Goal: Task Accomplishment & Management: Use online tool/utility

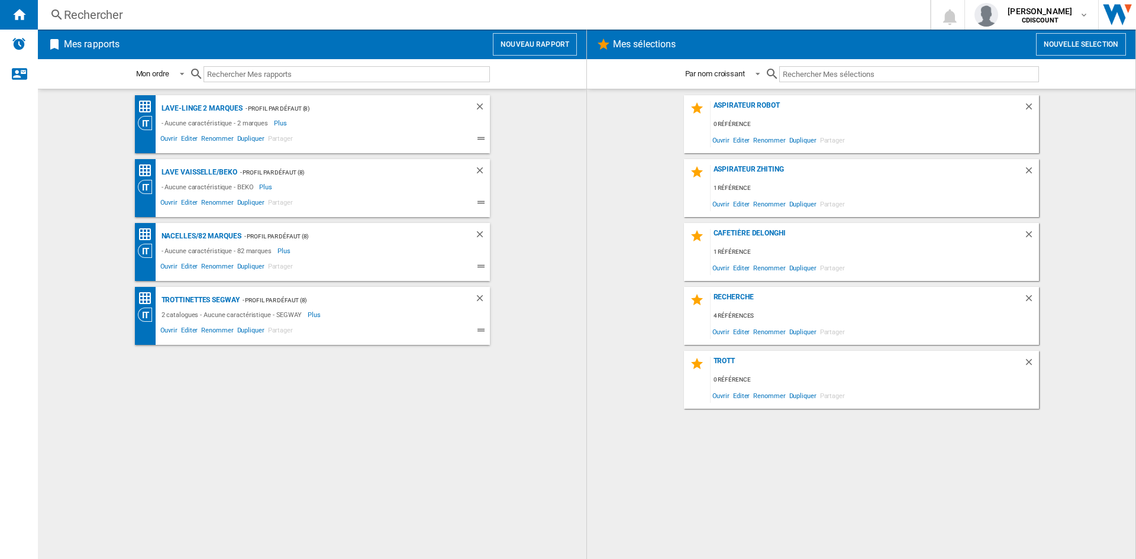
click at [639, 46] on h2 "Mes sélections" at bounding box center [643, 44] width 67 height 22
click at [1066, 44] on button "Nouvelle selection" at bounding box center [1081, 44] width 90 height 22
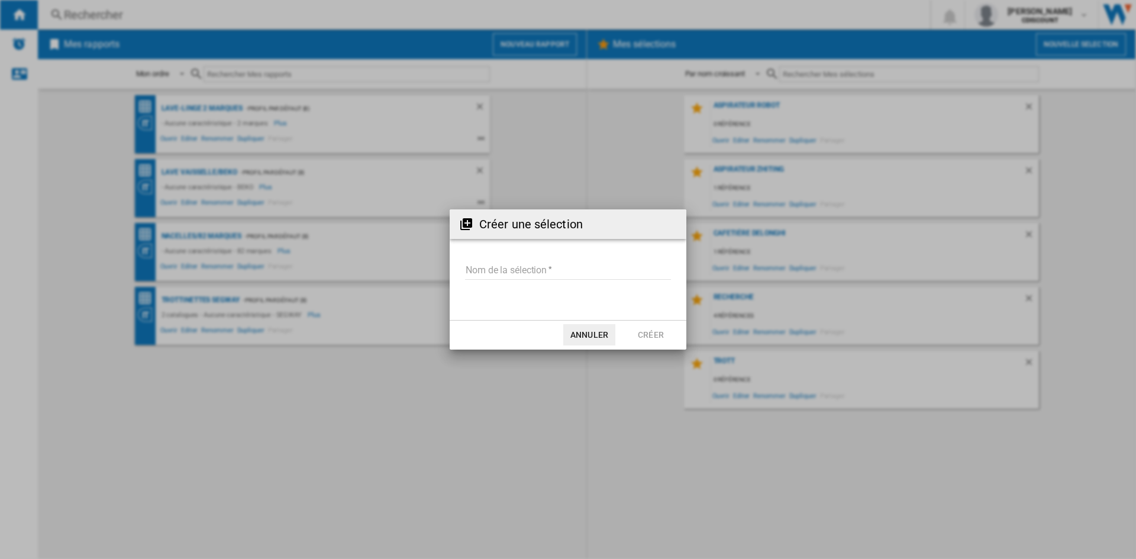
click at [545, 262] on input "Nom de la sélection" at bounding box center [568, 271] width 206 height 18
type input "**********"
click at [642, 334] on button "Créer" at bounding box center [651, 334] width 52 height 21
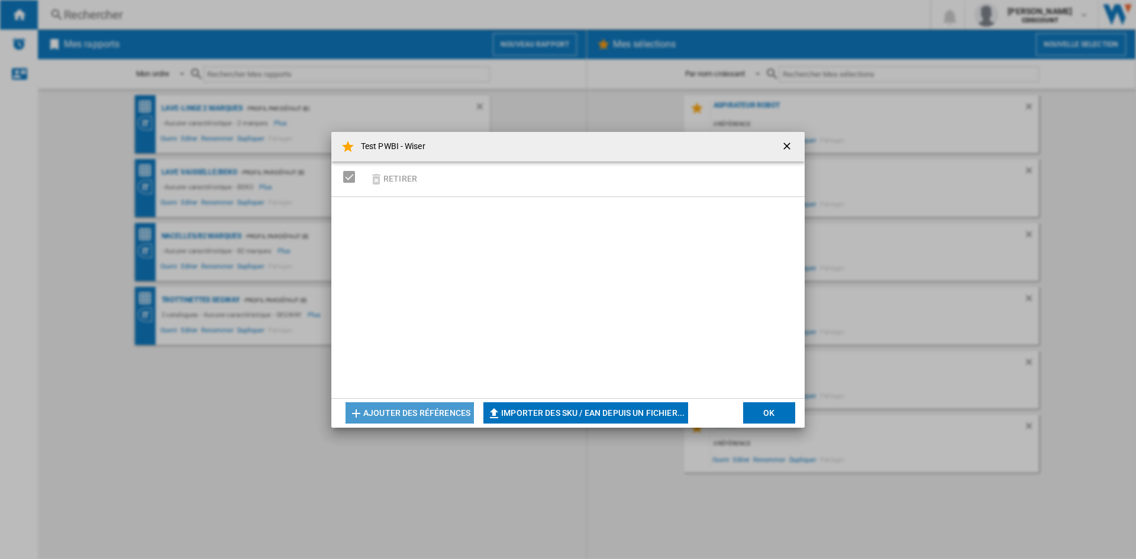
click at [391, 410] on button "Ajouter des références" at bounding box center [409, 412] width 128 height 21
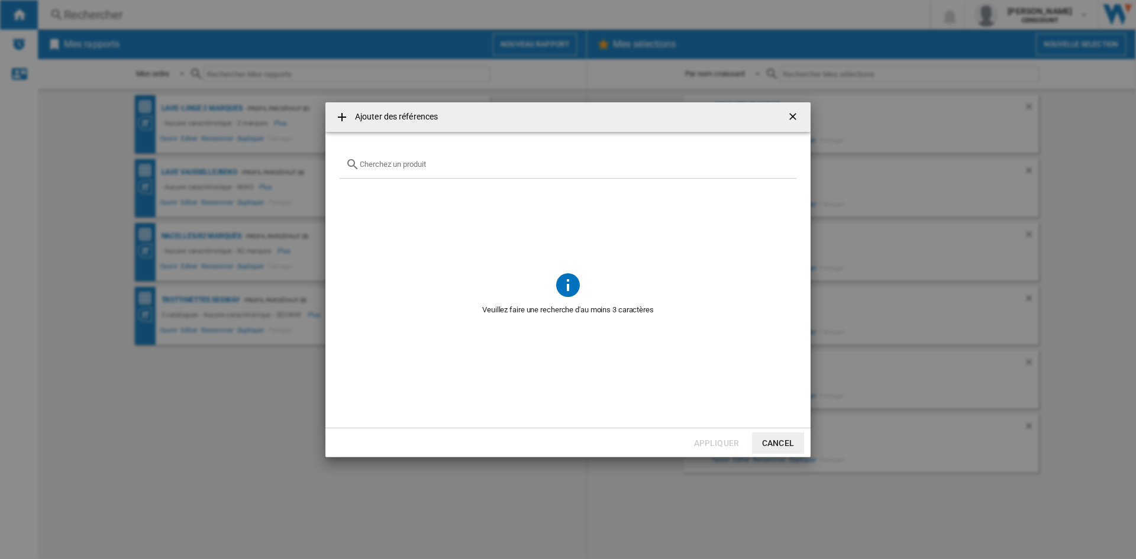
click at [364, 157] on div at bounding box center [567, 165] width 457 height 28
click at [777, 444] on button "Cancel" at bounding box center [778, 442] width 52 height 21
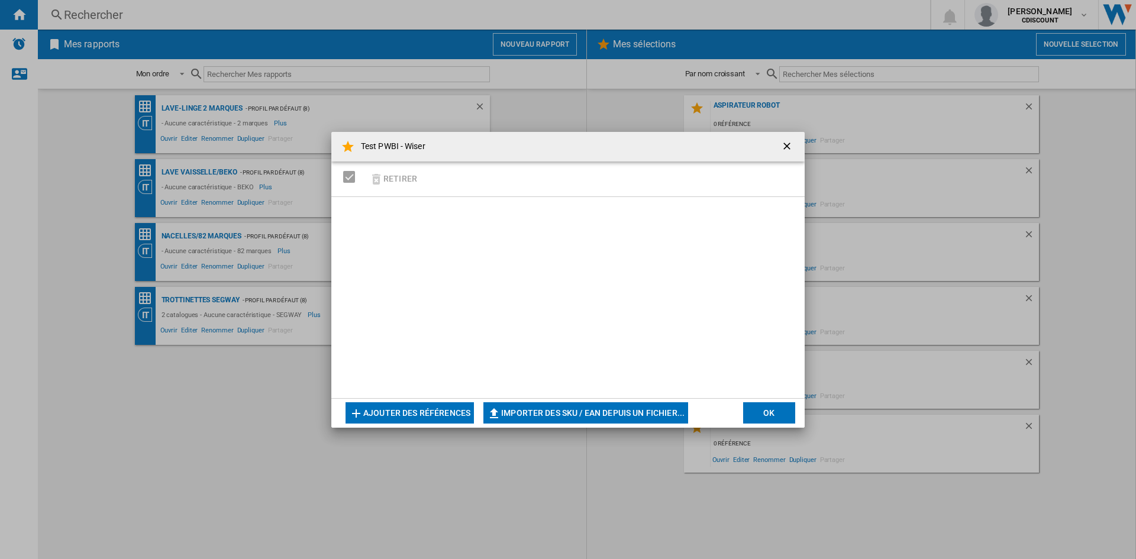
click at [629, 412] on button "Importer des SKU / EAN depuis un fichier..." at bounding box center [585, 412] width 205 height 21
type input "**********"
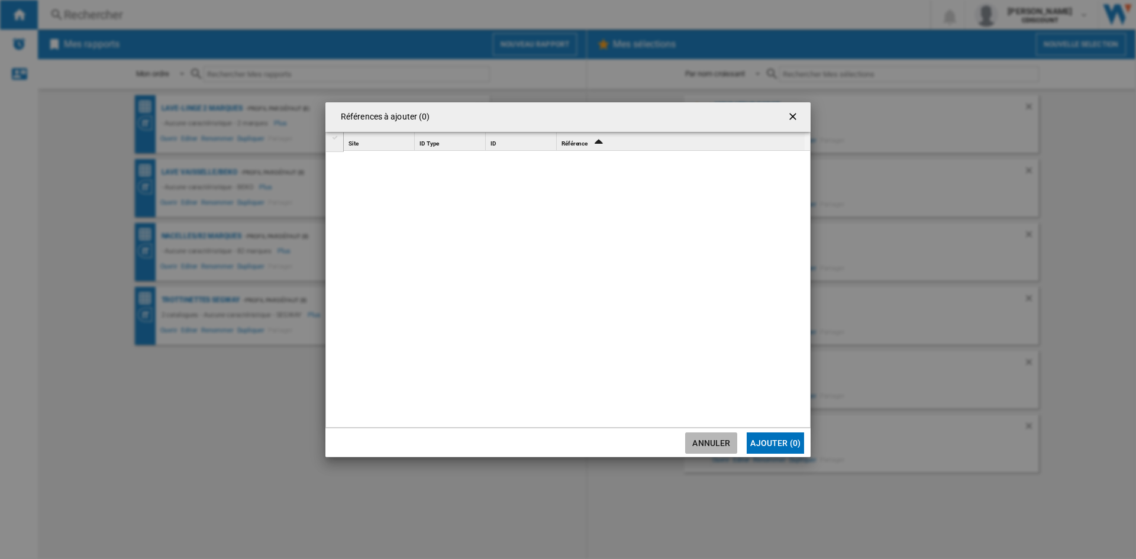
click at [713, 441] on button "Annuler" at bounding box center [711, 442] width 52 height 21
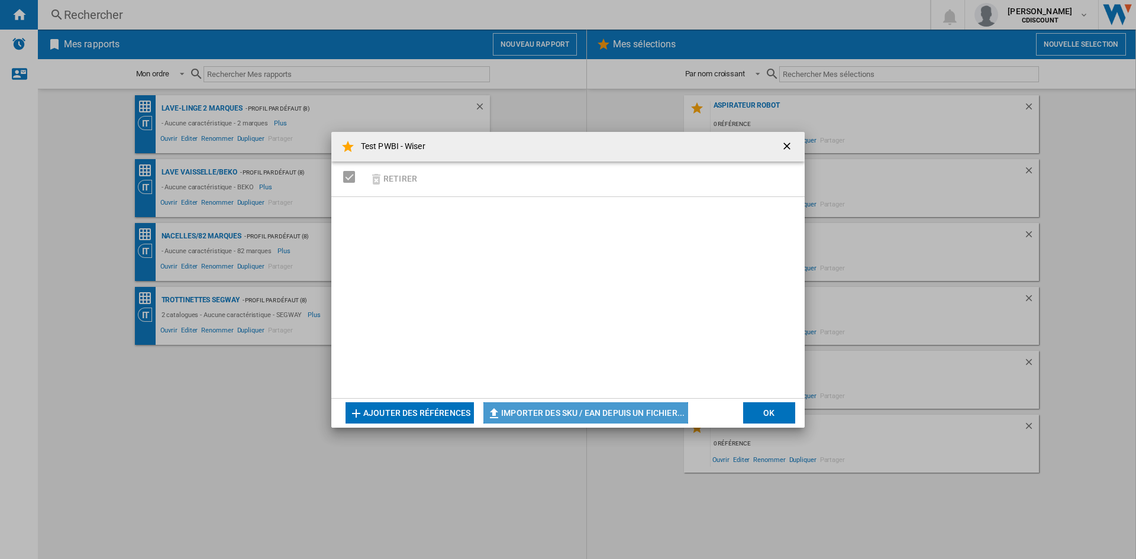
click at [514, 405] on button "Importer des SKU / EAN depuis un fichier..." at bounding box center [585, 412] width 205 height 21
type input "**********"
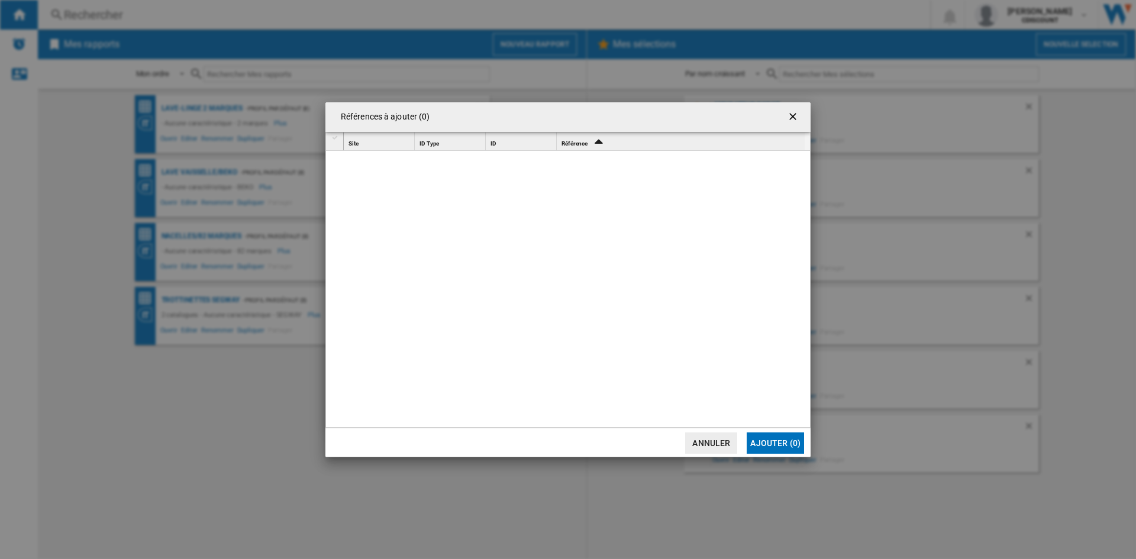
click at [781, 447] on button "Ajouter (0)" at bounding box center [774, 442] width 57 height 21
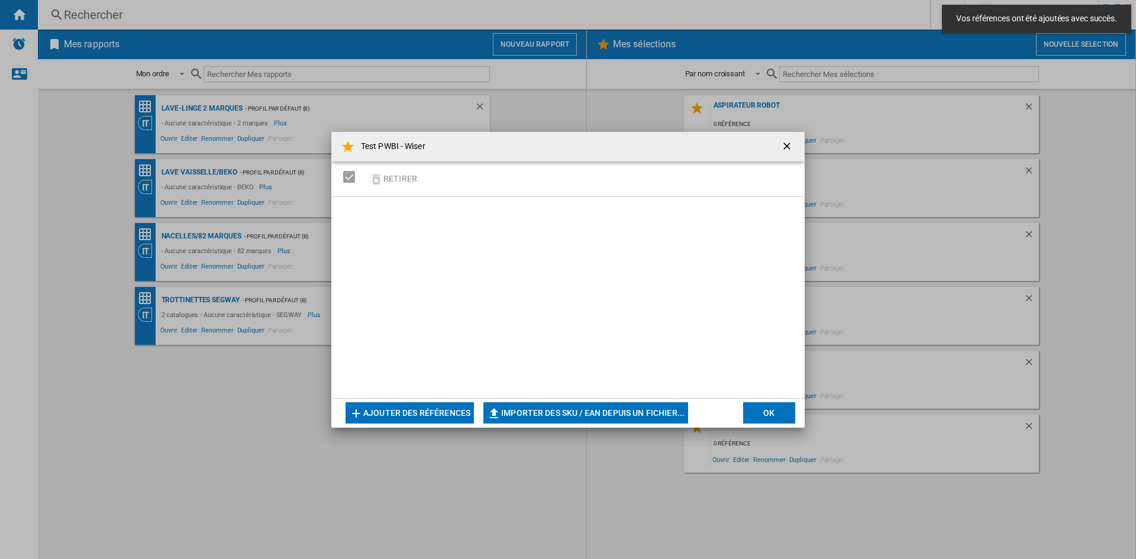
click at [353, 177] on div "SELECTIONS.EDITION_POPUP.SELECT_DESELECT" at bounding box center [349, 177] width 12 height 12
click at [410, 413] on button "Ajouter des références" at bounding box center [409, 412] width 128 height 21
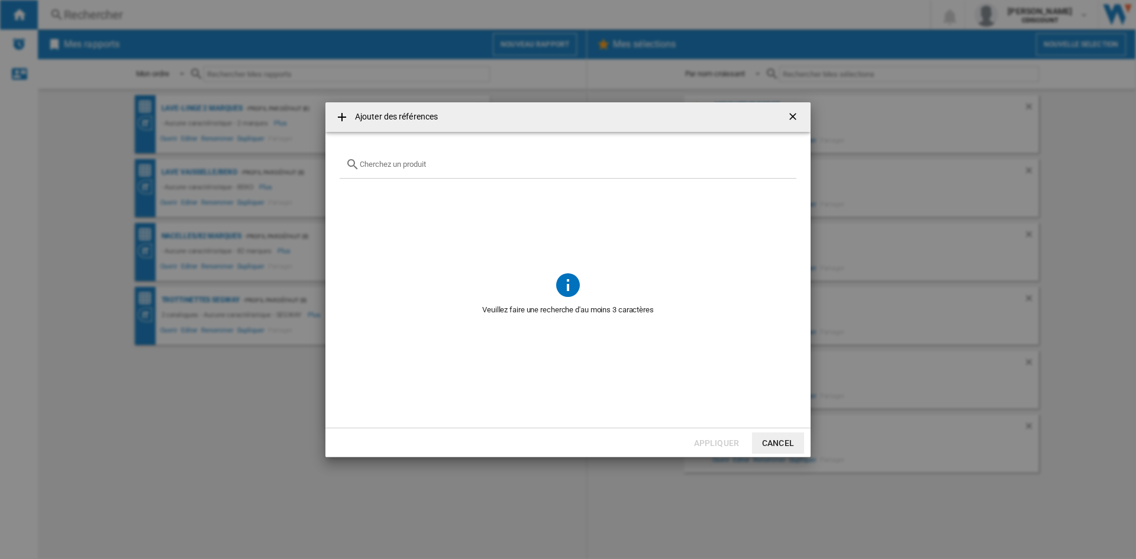
click at [405, 161] on input "{{getI18NText('SELECTIONS.EDITION_POPUP.OPEN_PRODUCTS_POPUP')}} {{::getI18NText…" at bounding box center [575, 164] width 431 height 9
click at [402, 167] on input "{{getI18NText('SELECTIONS.EDITION_POPUP.OPEN_PRODUCTS_POPUP')}} {{::getI18NText…" at bounding box center [575, 164] width 431 height 9
click at [428, 169] on div "{{getI18NText('SELECTIONS.EDITION_POPUP.OPEN_PRODUCTS_POPUP')}} {{::getI18NText…" at bounding box center [567, 165] width 457 height 28
click at [367, 166] on input "{{getI18NText('SELECTIONS.EDITION_POPUP.OPEN_PRODUCTS_POPUP')}} {{::getI18NText…" at bounding box center [575, 164] width 431 height 9
paste input "3541361311130"
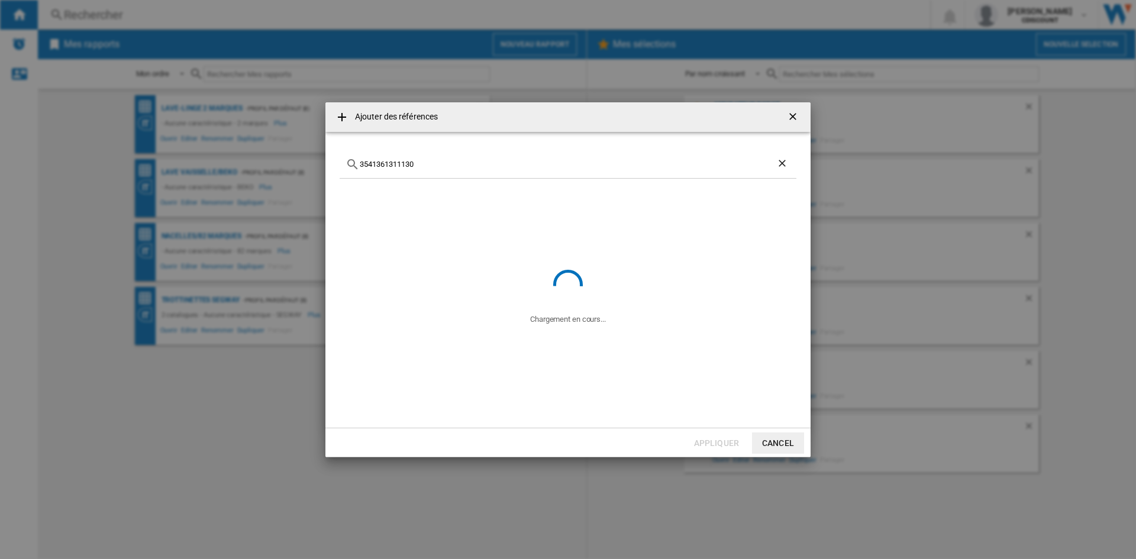
type input "3541361311130"
click at [352, 196] on div "Select" at bounding box center [354, 192] width 12 height 12
click at [705, 446] on button "Appliquer" at bounding box center [716, 442] width 52 height 21
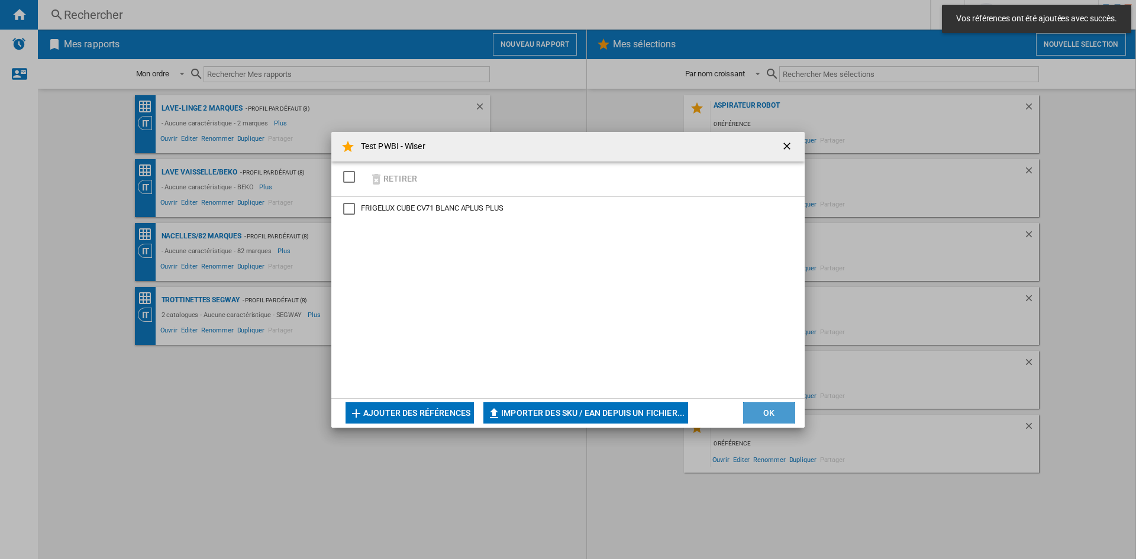
click at [767, 407] on button "OK" at bounding box center [769, 412] width 52 height 21
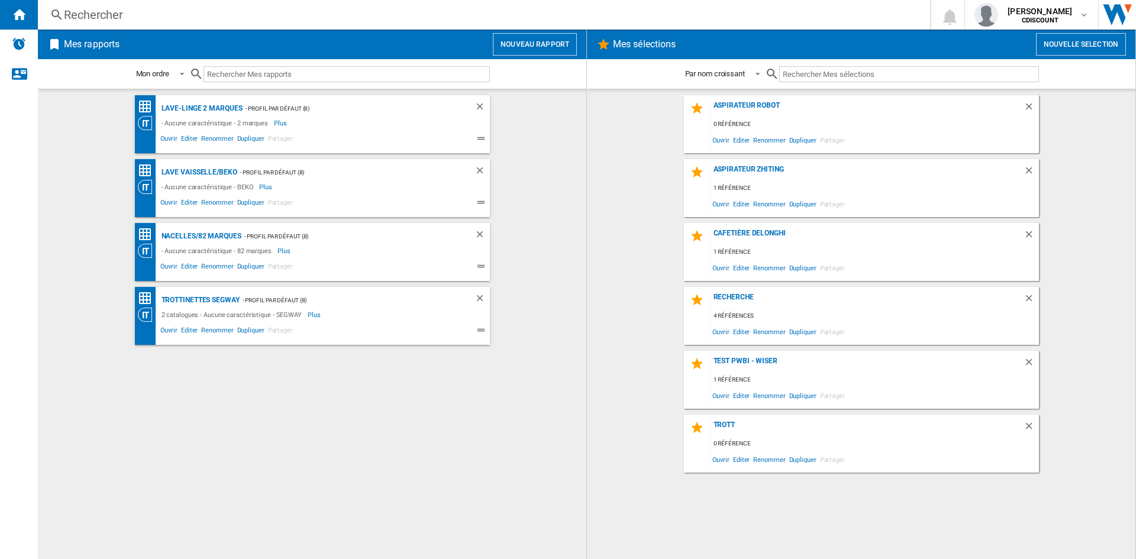
click at [529, 48] on button "Nouveau rapport" at bounding box center [535, 44] width 84 height 22
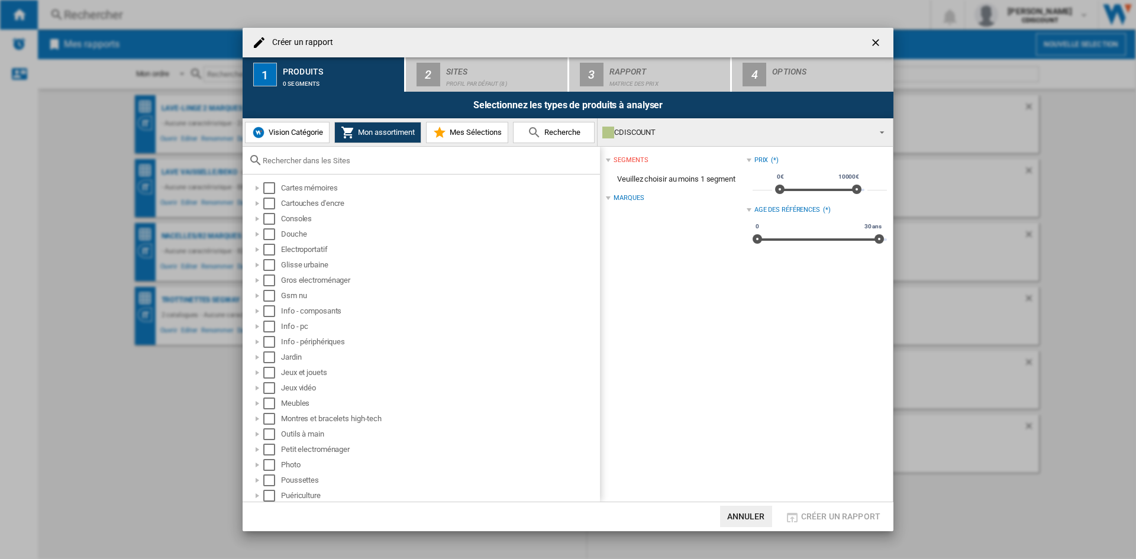
click at [471, 131] on span "Mes Sélections" at bounding box center [474, 132] width 55 height 9
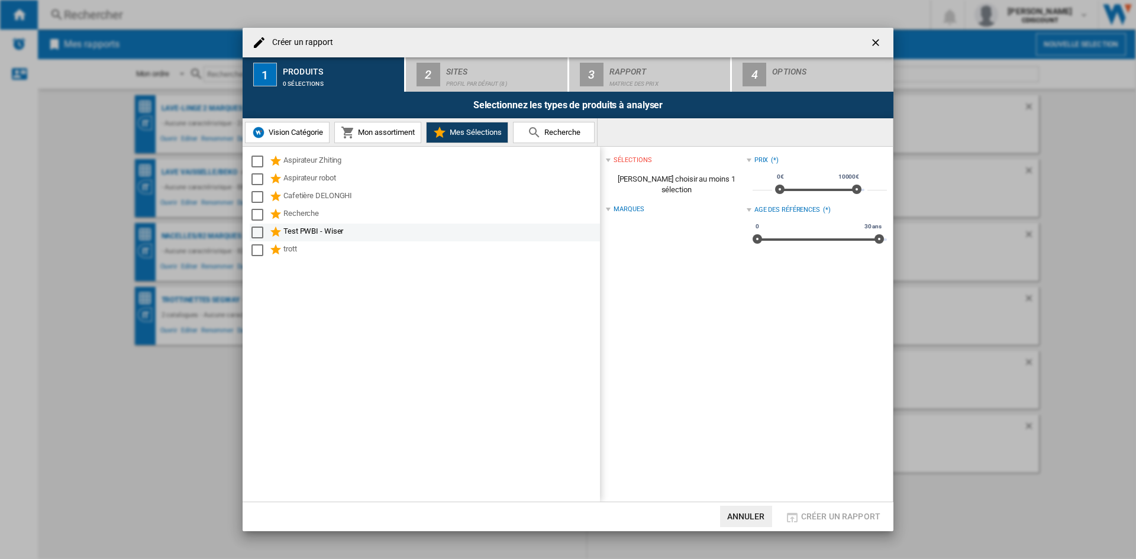
click at [322, 234] on div "Test PWBI - Wiser" at bounding box center [440, 232] width 315 height 14
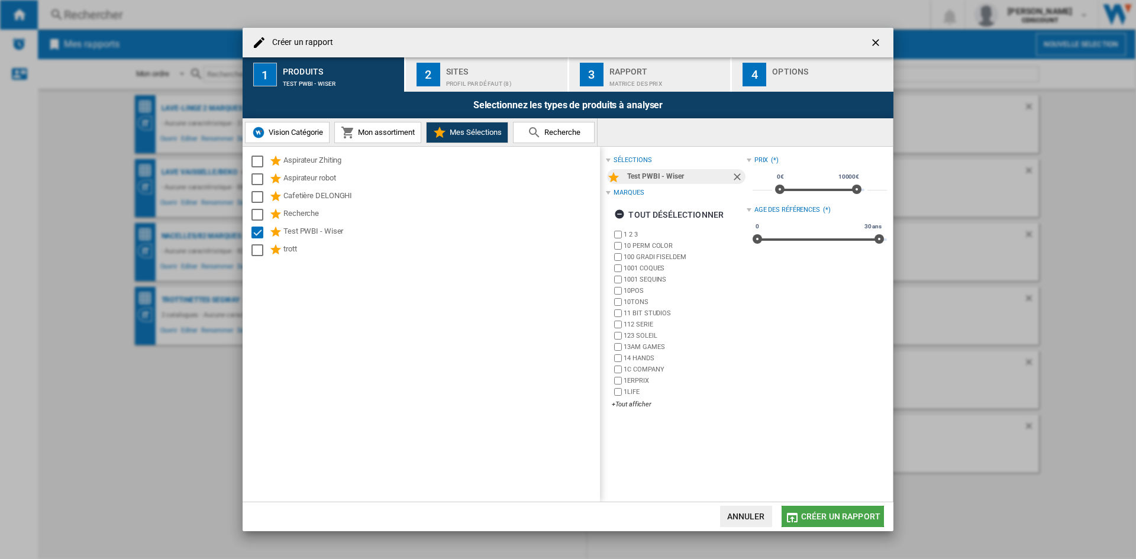
click at [845, 522] on button "Créer un rapport" at bounding box center [832, 516] width 102 height 21
